Goal: Task Accomplishment & Management: Complete application form

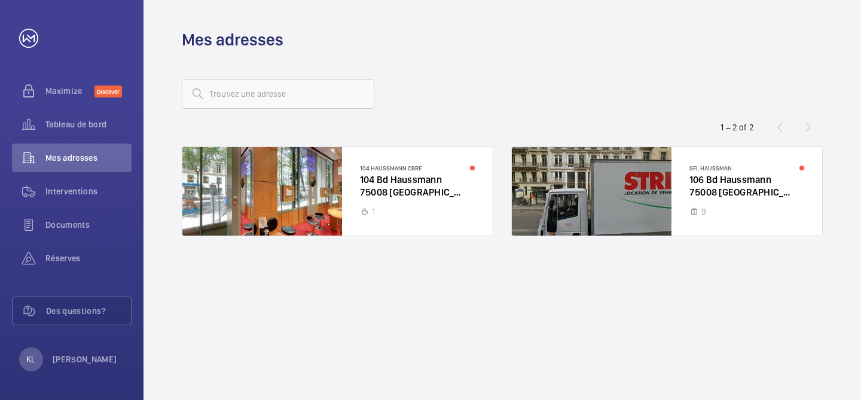
click at [442, 209] on div at bounding box center [337, 191] width 310 height 88
click at [425, 202] on div at bounding box center [337, 191] width 310 height 88
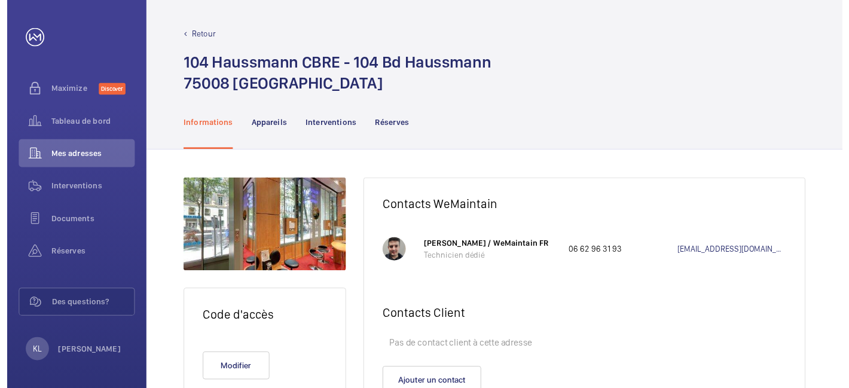
scroll to position [54, 0]
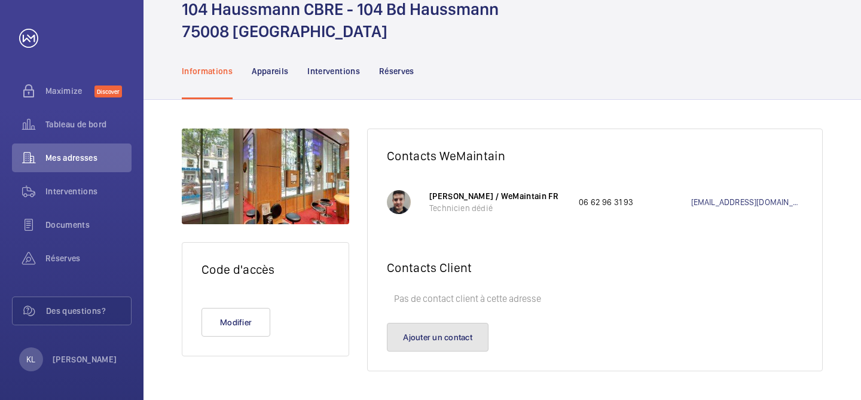
click at [456, 332] on button "Ajouter un contact" at bounding box center [438, 337] width 102 height 29
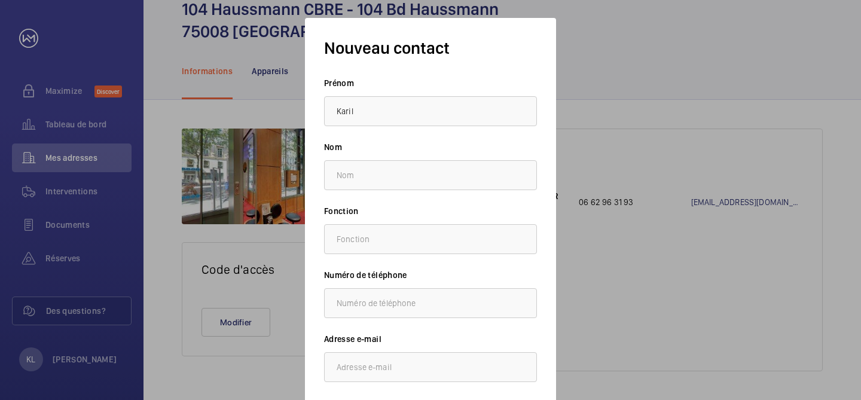
click at [475, 42] on h3 "Nouveau contact" at bounding box center [430, 48] width 213 height 22
click at [381, 108] on input "Karil" at bounding box center [430, 111] width 213 height 30
click at [378, 109] on input "Karim" at bounding box center [430, 111] width 213 height 30
type input "Karim"
click at [355, 178] on input "text" at bounding box center [430, 175] width 213 height 30
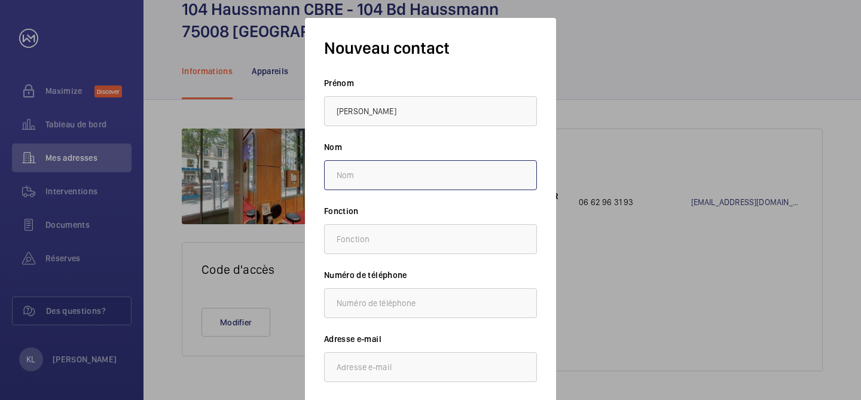
paste input "LOUAHDI"
type input "LOUAHDI"
click at [353, 308] on input "text" at bounding box center [430, 303] width 213 height 30
click at [353, 354] on input "email" at bounding box center [430, 367] width 213 height 30
paste input "[PERSON_NAME][EMAIL_ADDRESS][DOMAIN_NAME]"
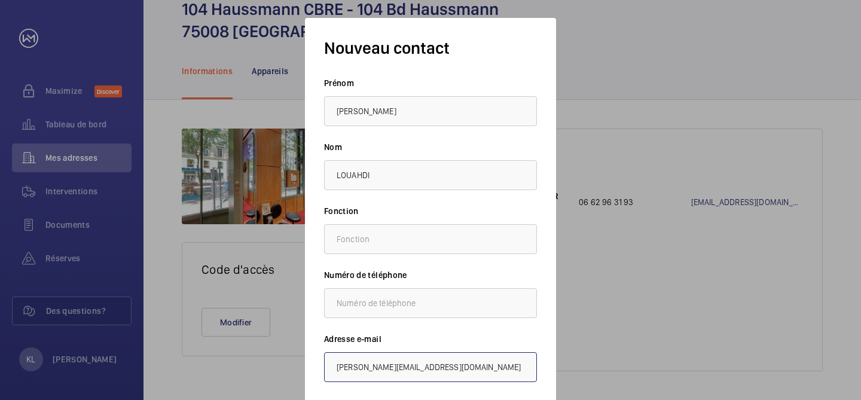
type input "[PERSON_NAME][EMAIL_ADDRESS][DOMAIN_NAME]"
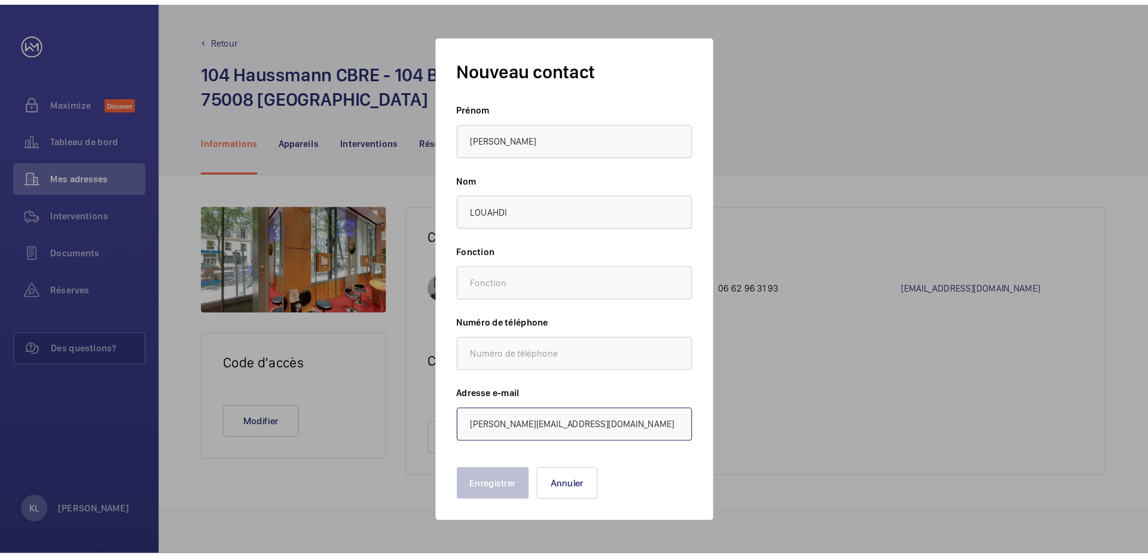
scroll to position [0, 0]
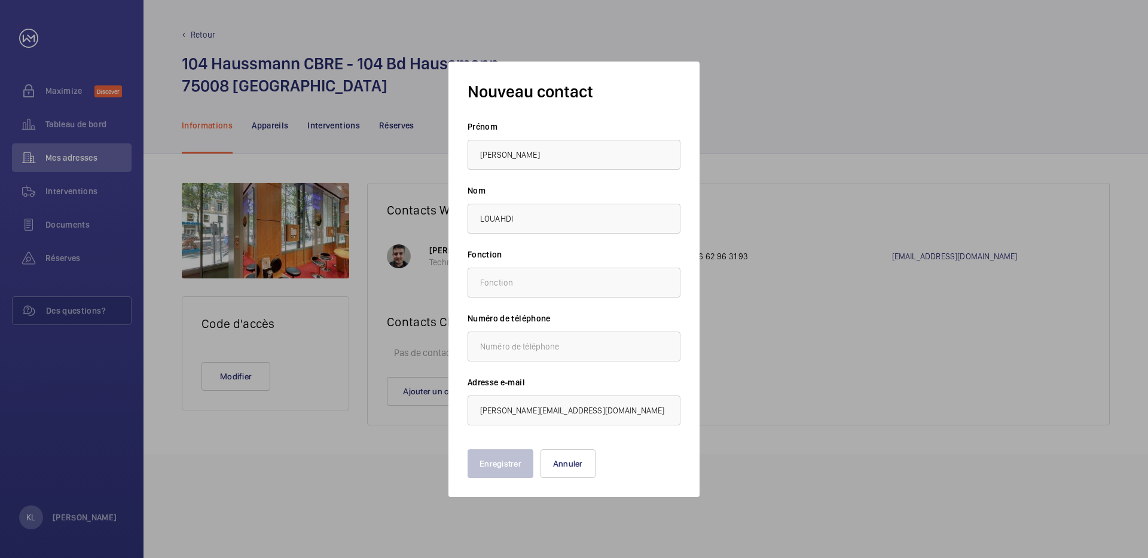
click at [588, 298] on div "Prénom Karim Nom LOUAHDI Fonction Numéro de téléphone Adresse e-mail karim.loua…" at bounding box center [574, 273] width 213 height 305
click at [585, 290] on input "text" at bounding box center [574, 283] width 213 height 30
type input "Responsable de site"
click at [576, 399] on input "[PERSON_NAME][EMAIL_ADDRESS][DOMAIN_NAME]" at bounding box center [574, 411] width 213 height 30
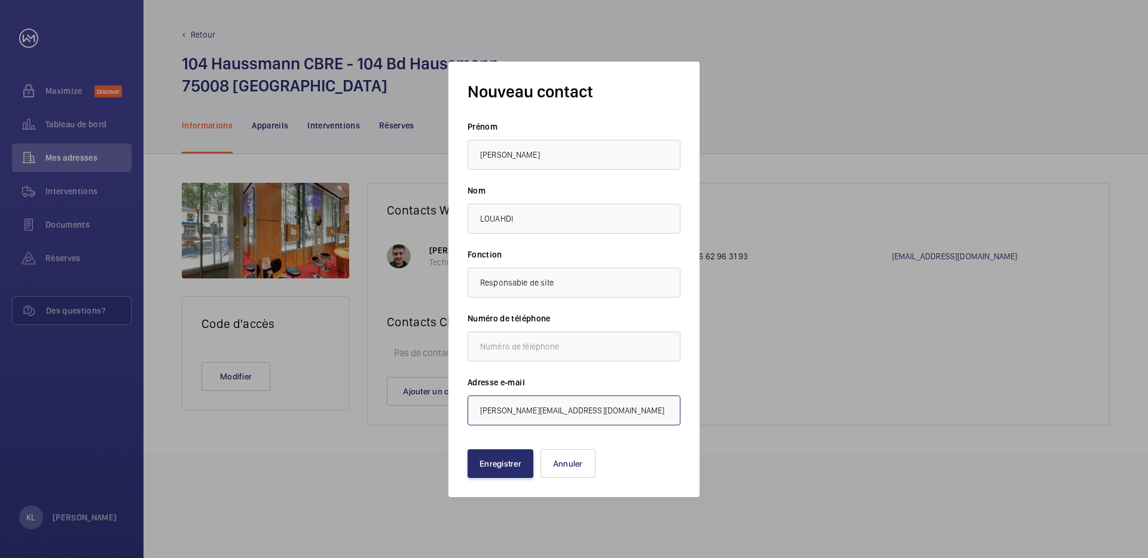
click at [576, 399] on input "[PERSON_NAME][EMAIL_ADDRESS][DOMAIN_NAME]" at bounding box center [574, 411] width 213 height 30
click at [500, 399] on button "Enregistrer" at bounding box center [501, 464] width 66 height 29
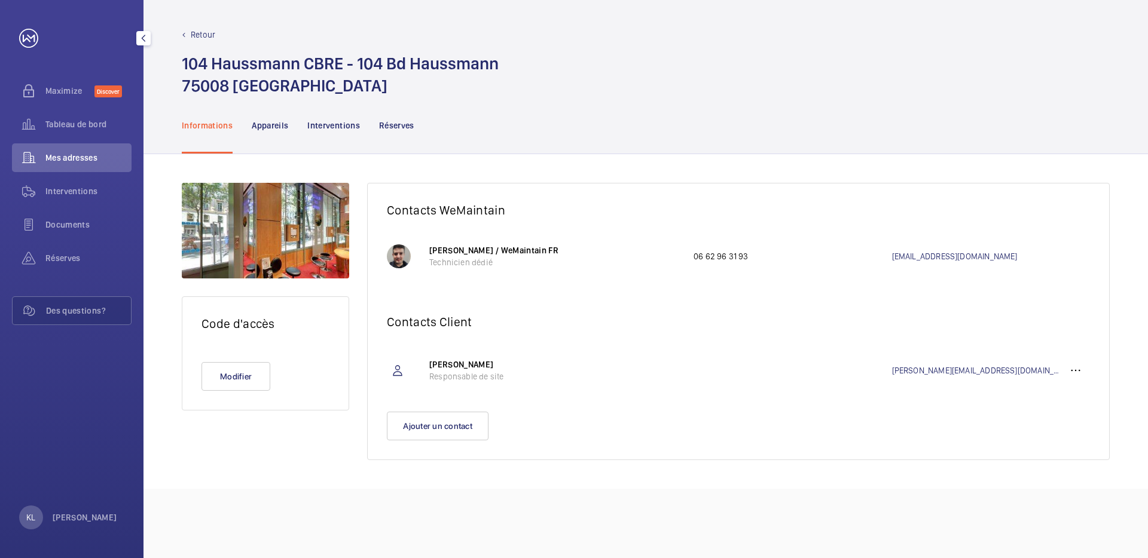
click at [90, 164] on div "Mes adresses" at bounding box center [72, 158] width 120 height 29
click at [191, 33] on p "Retour" at bounding box center [203, 35] width 25 height 12
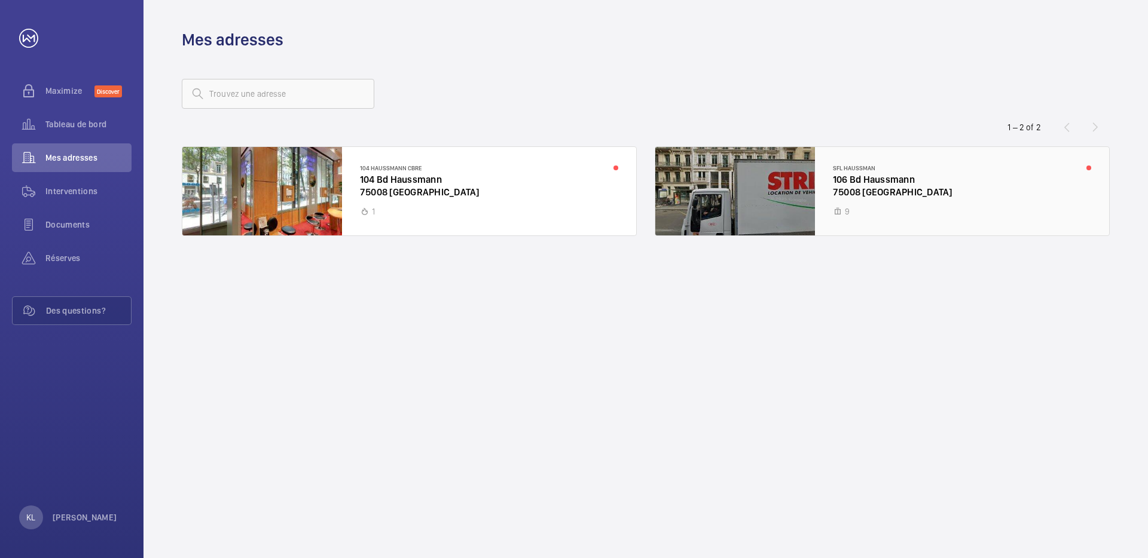
click at [860, 184] on div at bounding box center [882, 191] width 454 height 88
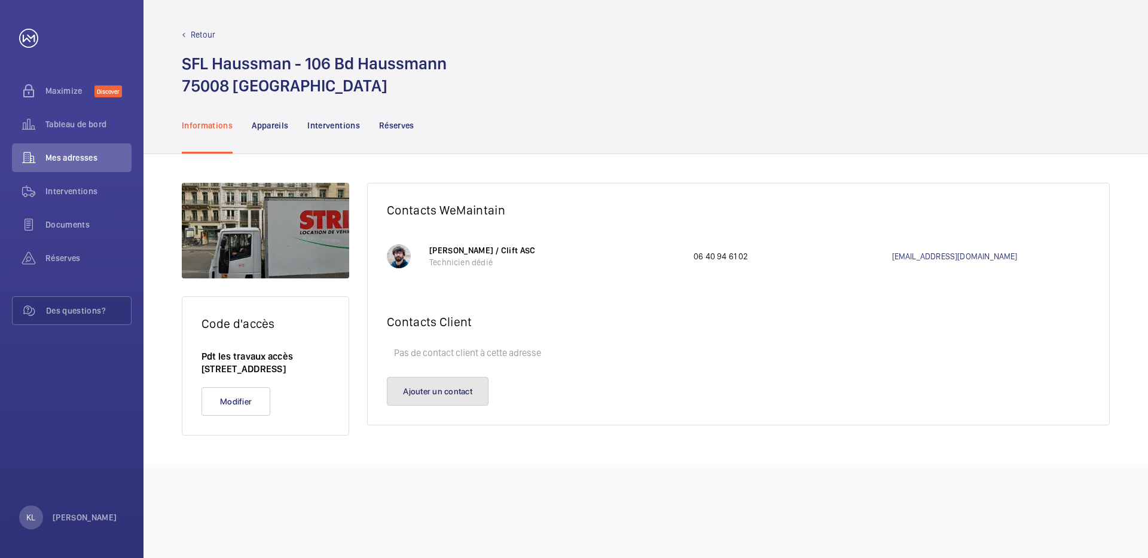
click at [424, 392] on button "Ajouter un contact" at bounding box center [438, 391] width 102 height 29
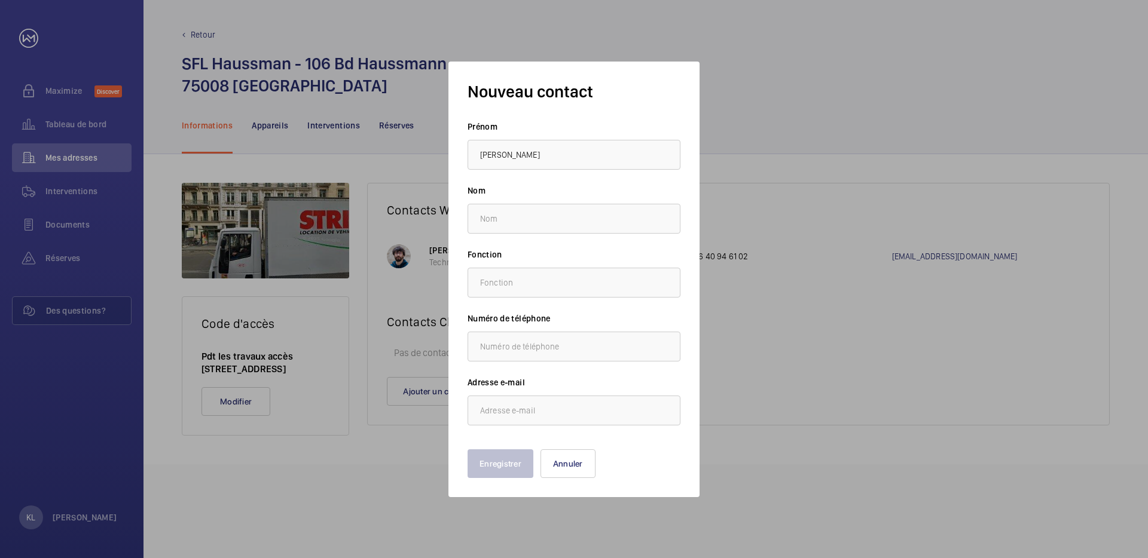
type input "Karim"
type input "Louahdi"
type input "Responsable de site"
paste input "[PERSON_NAME][EMAIL_ADDRESS][DOMAIN_NAME]"
type input "[PERSON_NAME][EMAIL_ADDRESS][DOMAIN_NAME]"
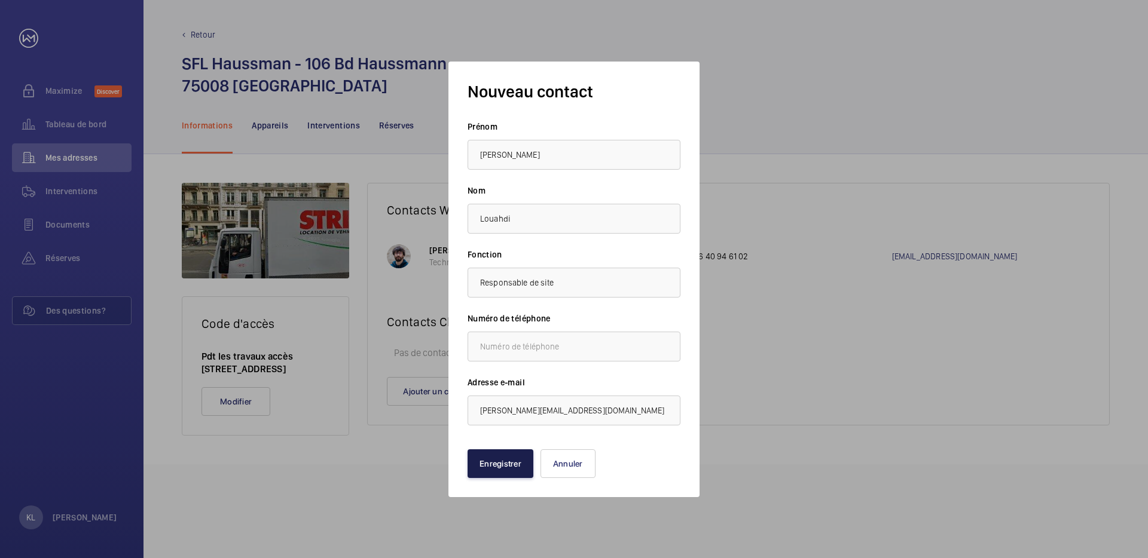
click at [499, 399] on button "Enregistrer" at bounding box center [501, 464] width 66 height 29
